Goal: Information Seeking & Learning: Learn about a topic

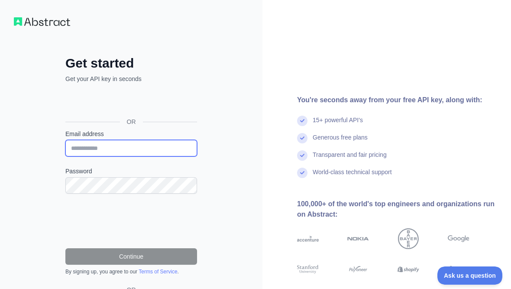
click at [89, 152] on input "Email address" at bounding box center [131, 148] width 132 height 16
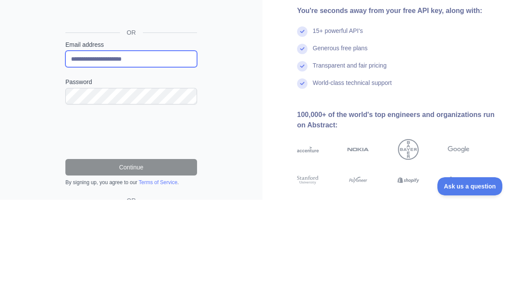
type input "**********"
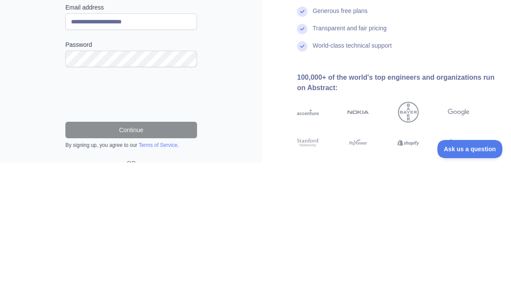
scroll to position [66, 0]
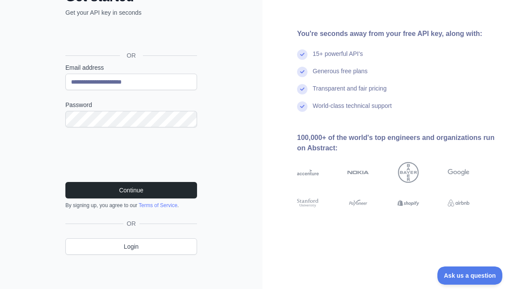
click at [83, 190] on button "Continue" at bounding box center [131, 190] width 132 height 16
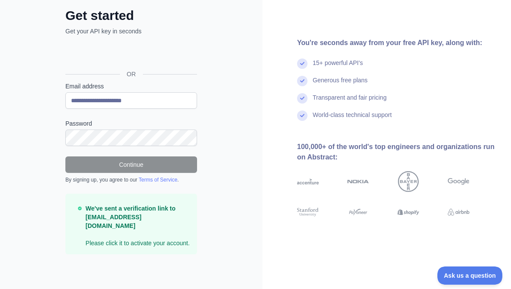
scroll to position [47, 0]
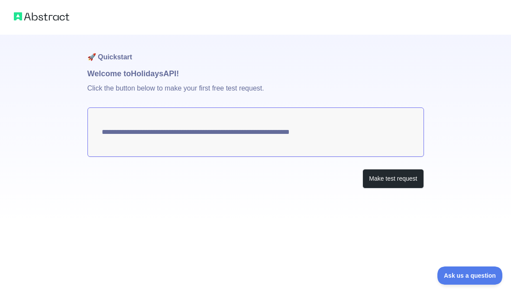
click at [14, 17] on img at bounding box center [41, 16] width 55 height 12
click at [41, 14] on img at bounding box center [41, 16] width 55 height 12
click at [397, 183] on button "Make test request" at bounding box center [393, 178] width 61 height 19
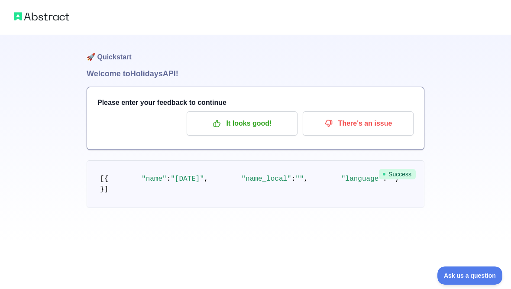
click at [230, 120] on p "It looks good!" at bounding box center [242, 123] width 98 height 15
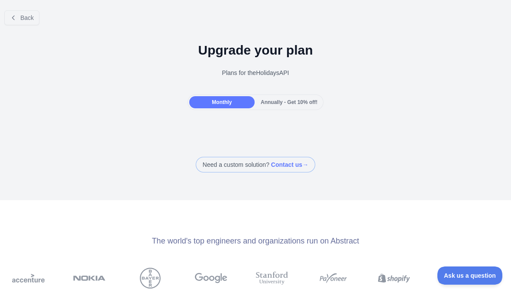
click at [19, 15] on button "Back" at bounding box center [21, 17] width 35 height 15
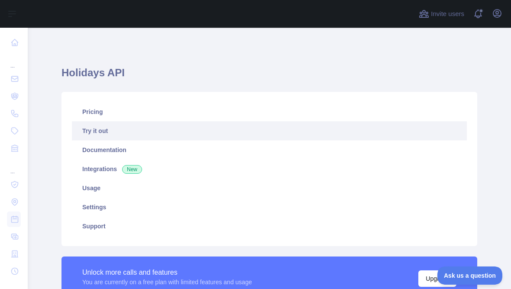
click at [495, 14] on icon "button" at bounding box center [497, 13] width 10 height 10
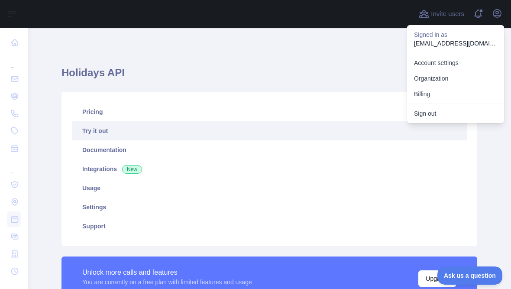
click at [429, 114] on button "Sign out" at bounding box center [455, 114] width 97 height 16
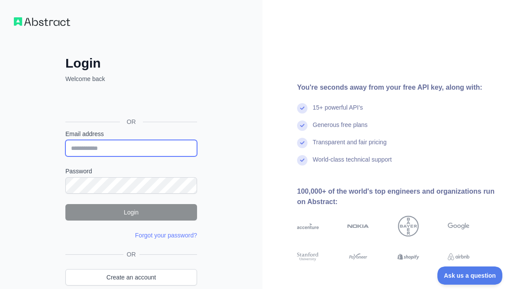
click at [84, 145] on input "Email address" at bounding box center [131, 148] width 132 height 16
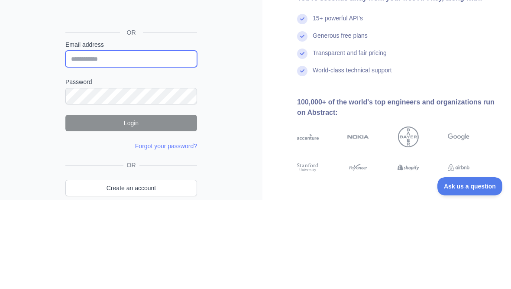
scroll to position [42, 0]
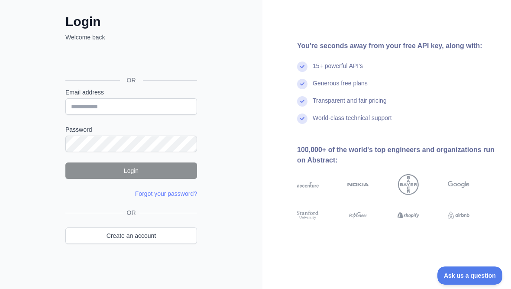
type input "**********"
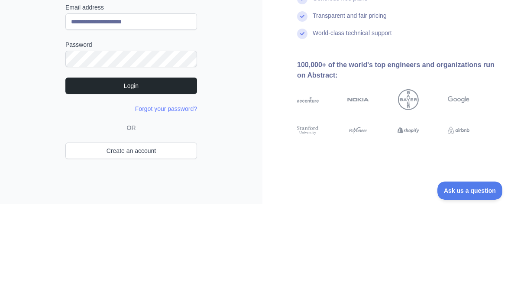
click at [84, 162] on button "Login" at bounding box center [131, 170] width 132 height 16
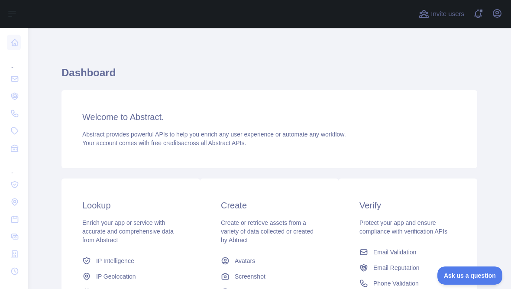
click at [15, 77] on icon at bounding box center [15, 78] width 6 height 5
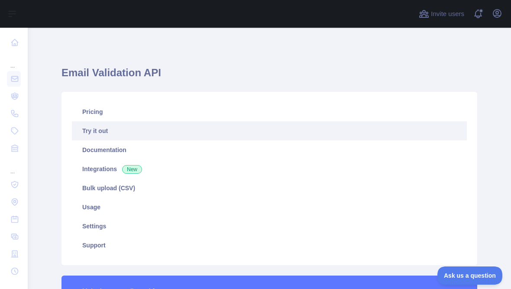
click at [19, 92] on link at bounding box center [14, 96] width 14 height 16
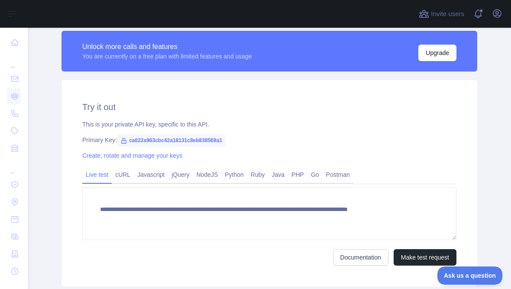
scroll to position [242, 0]
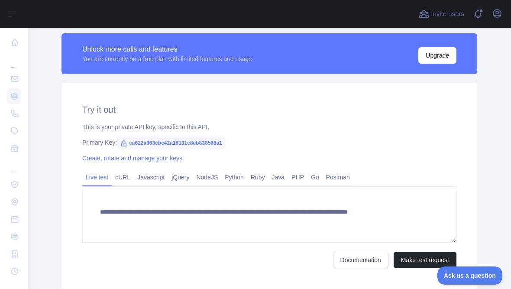
click at [428, 257] on button "Make test request" at bounding box center [425, 260] width 63 height 16
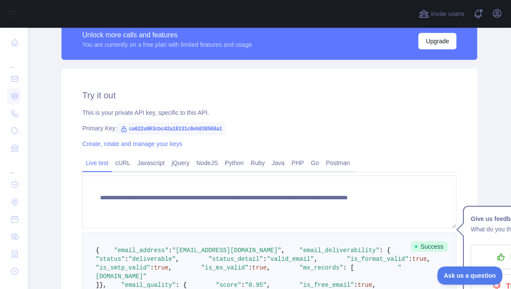
scroll to position [246, 0]
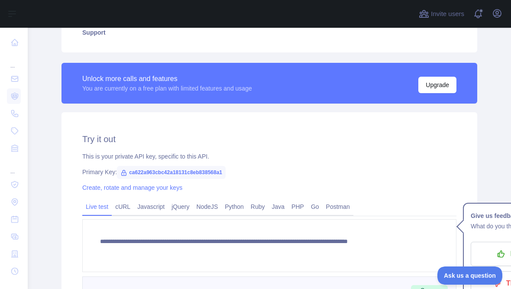
click at [16, 111] on icon at bounding box center [14, 113] width 9 height 9
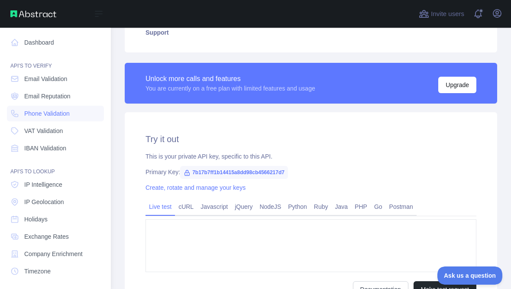
type textarea "**********"
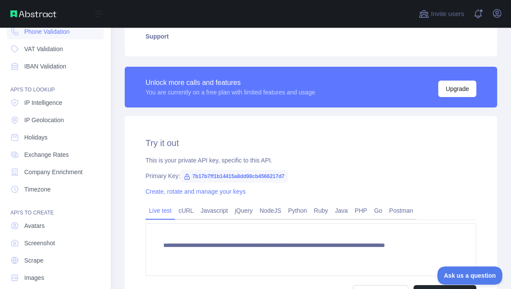
scroll to position [81, 0]
click at [19, 137] on link "Holidays" at bounding box center [55, 138] width 97 height 16
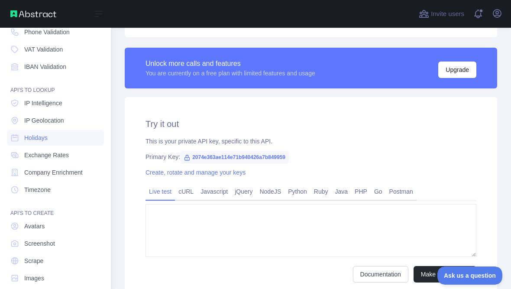
type textarea "**********"
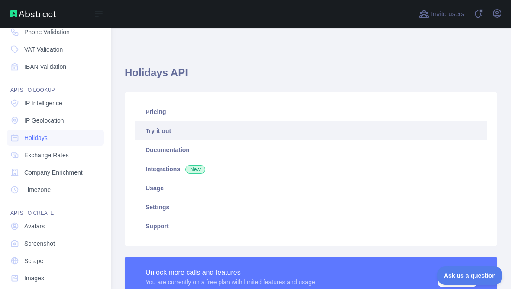
click at [155, 130] on link "Try it out" at bounding box center [311, 130] width 352 height 19
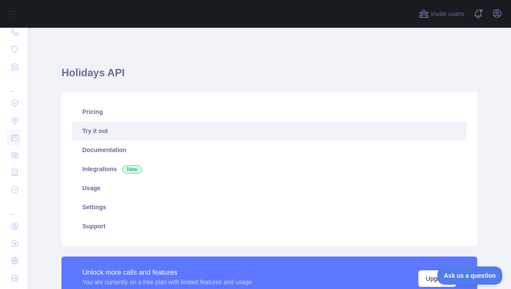
click at [91, 128] on link "Try it out" at bounding box center [269, 130] width 395 height 19
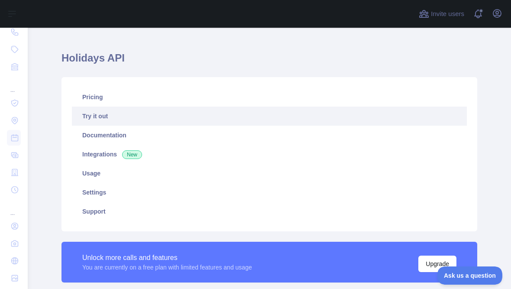
scroll to position [15, 0]
click at [89, 130] on link "Documentation" at bounding box center [269, 134] width 395 height 19
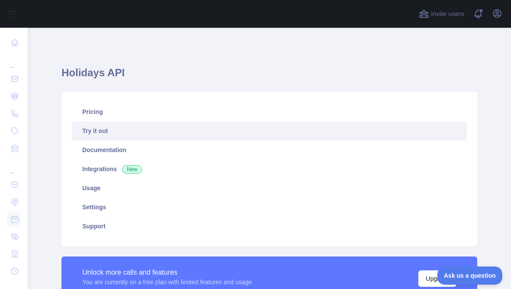
click at [14, 220] on icon at bounding box center [14, 219] width 9 height 9
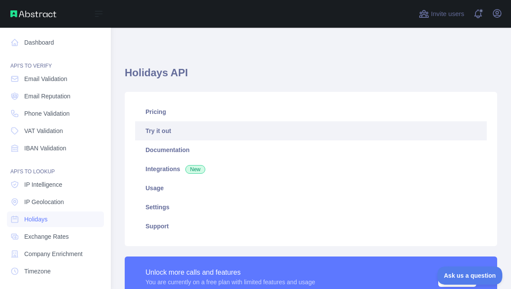
type textarea "**********"
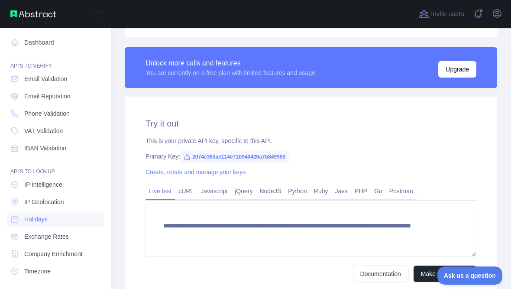
scroll to position [210, 0]
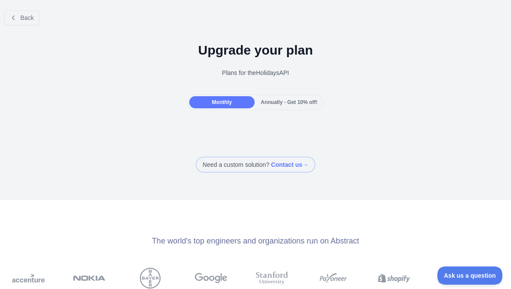
click at [221, 130] on div at bounding box center [255, 127] width 511 height 17
click at [279, 134] on div at bounding box center [255, 127] width 511 height 17
click at [279, 96] on div "Annually - Get 10% off!" at bounding box center [288, 102] width 65 height 12
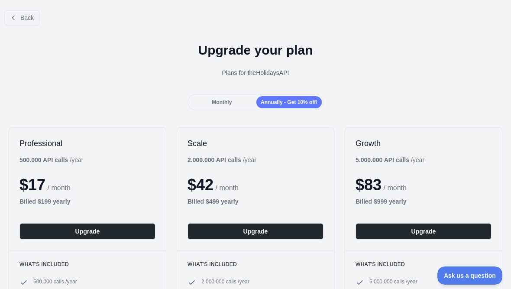
click at [212, 102] on span "Monthly" at bounding box center [222, 102] width 20 height 6
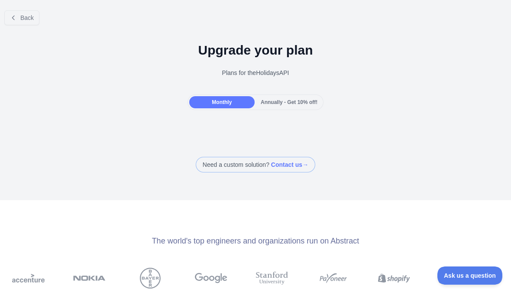
click at [20, 15] on span "Back" at bounding box center [26, 17] width 13 height 7
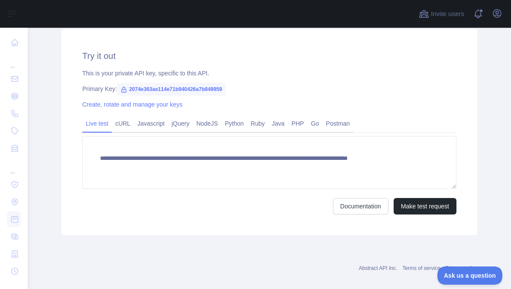
scroll to position [276, 0]
click at [428, 208] on button "Make test request" at bounding box center [425, 206] width 63 height 16
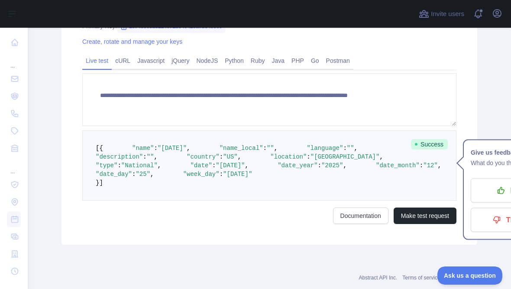
scroll to position [340, 0]
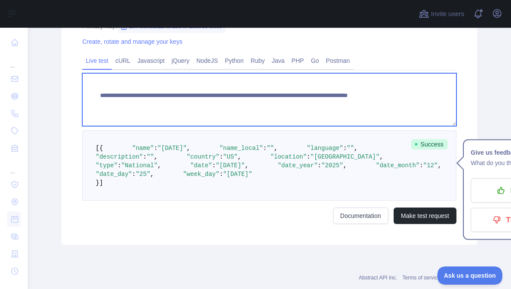
click at [282, 106] on textarea "**********" at bounding box center [269, 99] width 374 height 53
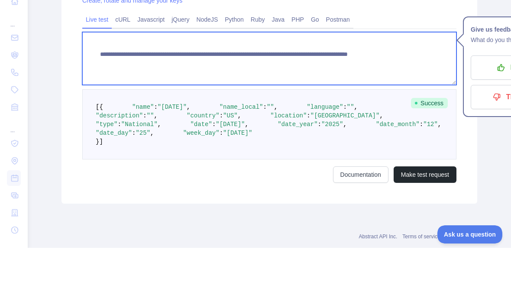
click at [275, 73] on textarea "**********" at bounding box center [269, 99] width 374 height 53
click at [279, 73] on textarea "**********" at bounding box center [269, 99] width 374 height 53
click at [376, 73] on textarea "**********" at bounding box center [269, 99] width 374 height 53
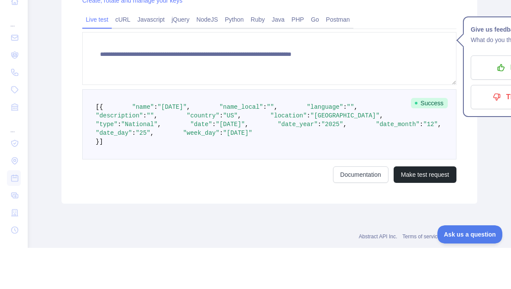
scroll to position [11, 0]
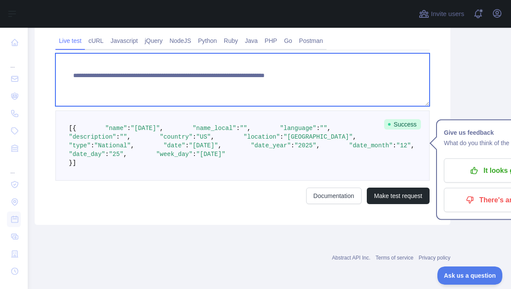
type textarea "**********"
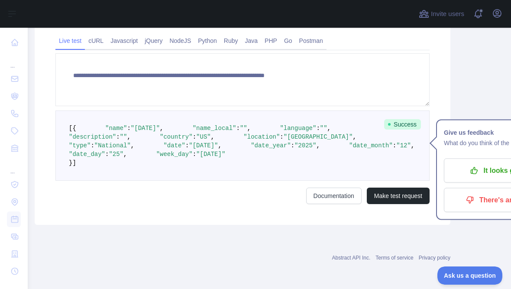
click at [384, 204] on button "Make test request" at bounding box center [398, 196] width 63 height 16
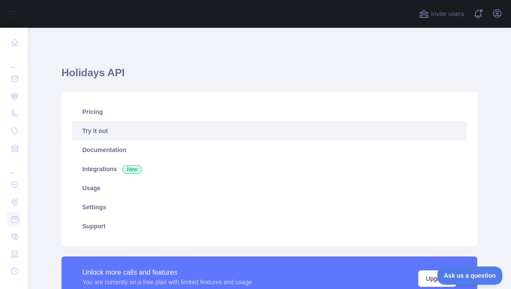
scroll to position [0, 0]
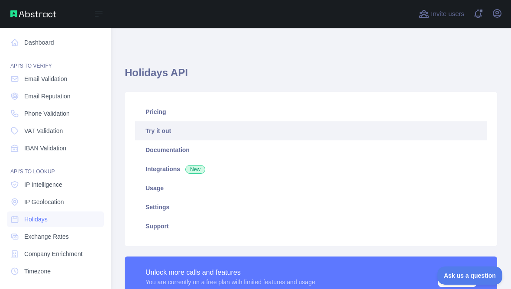
click at [13, 38] on icon at bounding box center [14, 42] width 9 height 9
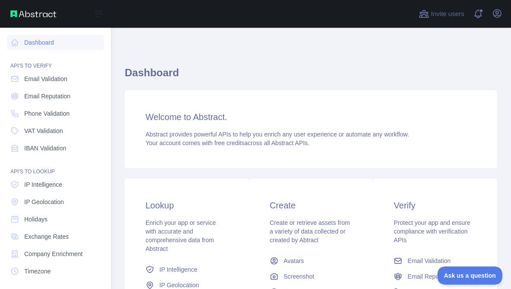
click at [19, 38] on icon at bounding box center [14, 42] width 9 height 9
click at [498, 8] on button "Open user menu" at bounding box center [497, 13] width 14 height 14
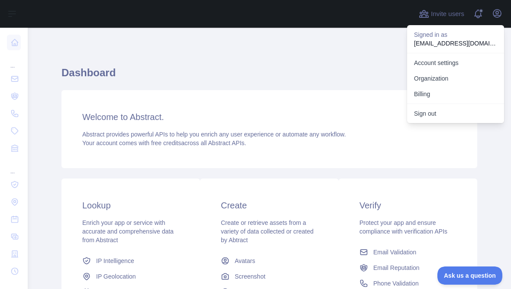
click at [427, 55] on link "Account settings" at bounding box center [455, 63] width 97 height 16
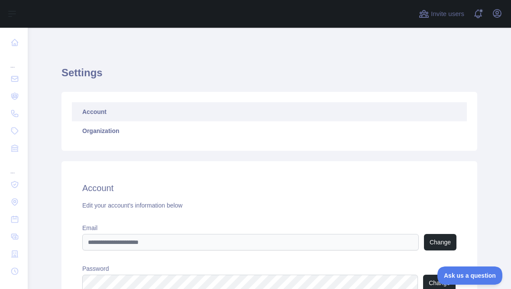
click at [497, 9] on button "Open user menu" at bounding box center [497, 13] width 14 height 14
click at [462, 280] on button "Ask us a question" at bounding box center [469, 275] width 65 height 18
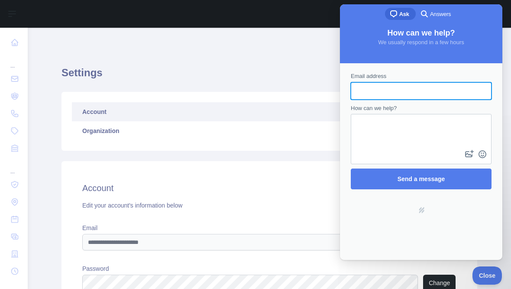
click at [310, 32] on div "Settings Account Organization Account Edit your account's information below Ema…" at bounding box center [270, 202] width 444 height 348
click at [494, 282] on button "Close" at bounding box center [487, 275] width 29 height 18
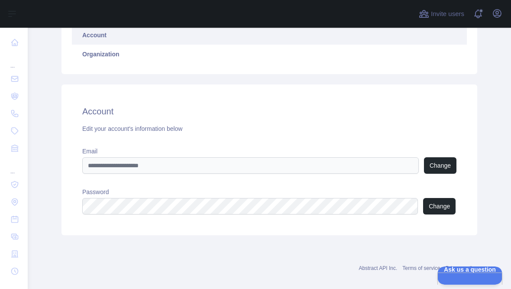
scroll to position [76, 0]
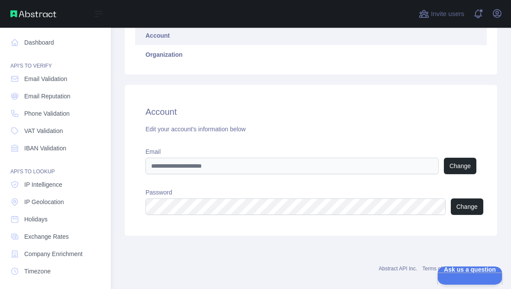
click at [13, 284] on div "API'S TO CREATE" at bounding box center [55, 289] width 97 height 17
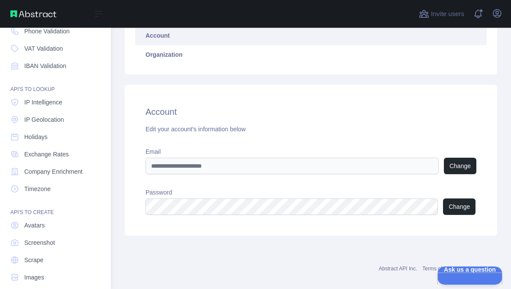
scroll to position [81, 0]
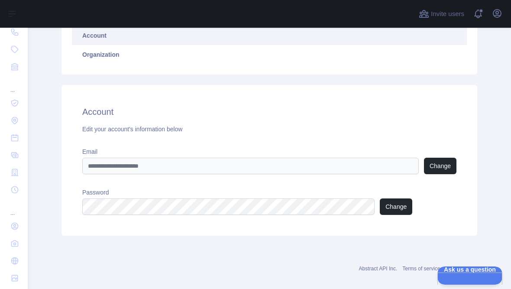
click at [142, 267] on div "Abstract API Inc. Terms of service Privacy policy" at bounding box center [270, 263] width 416 height 31
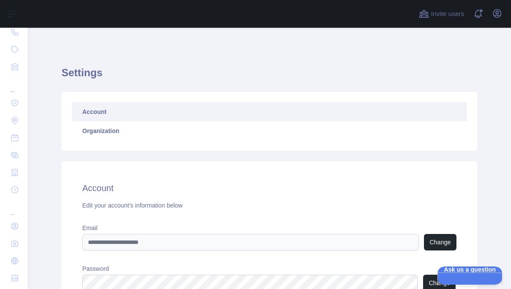
scroll to position [0, 0]
click at [496, 16] on icon "button" at bounding box center [497, 14] width 8 height 8
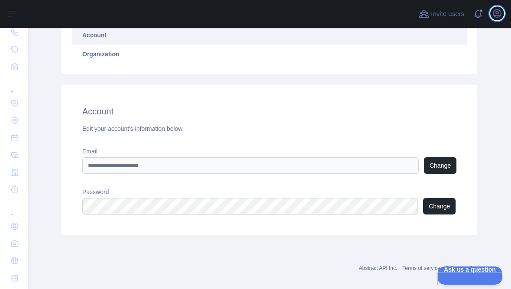
scroll to position [76, 0]
